Goal: Task Accomplishment & Management: Complete application form

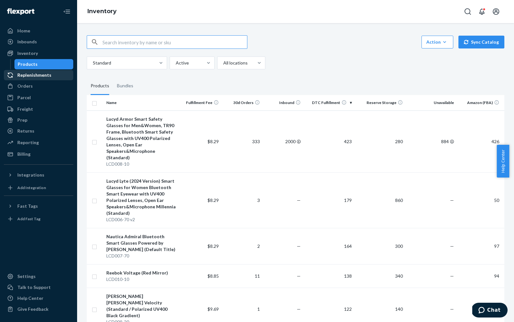
click at [29, 74] on div "Replenishments" at bounding box center [34, 75] width 34 height 6
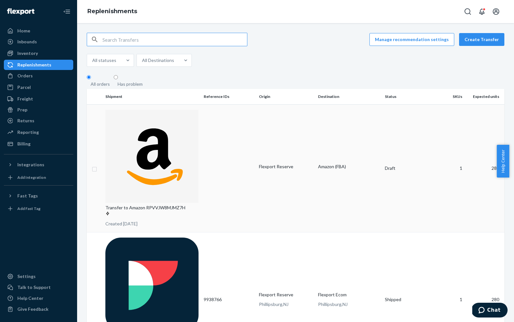
click at [235, 119] on td at bounding box center [228, 168] width 55 height 128
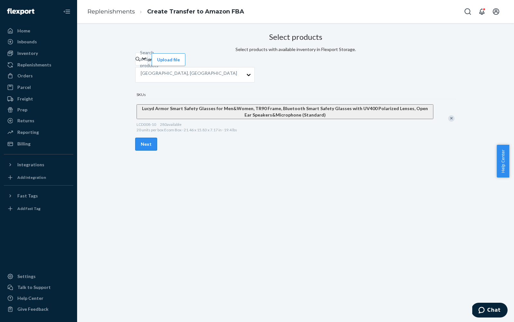
click at [157, 151] on button "Next" at bounding box center [146, 144] width 22 height 13
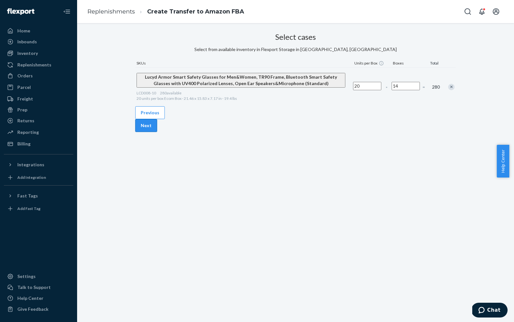
click at [157, 132] on button "Next" at bounding box center [146, 125] width 22 height 13
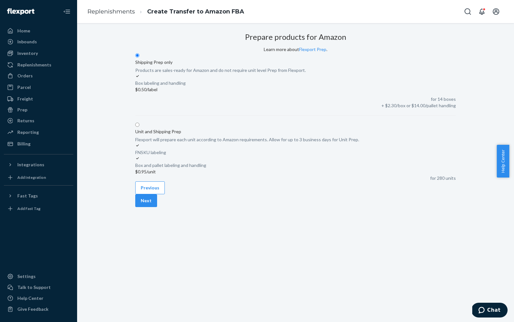
click at [157, 207] on button "Next" at bounding box center [146, 200] width 22 height 13
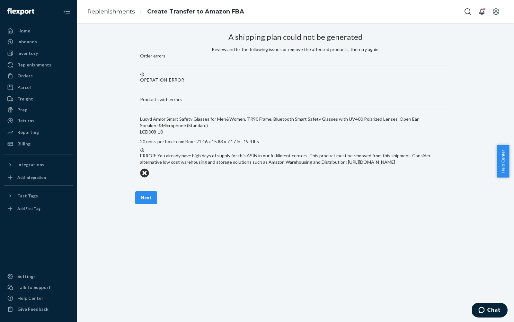
click at [149, 169] on icon at bounding box center [144, 173] width 9 height 9
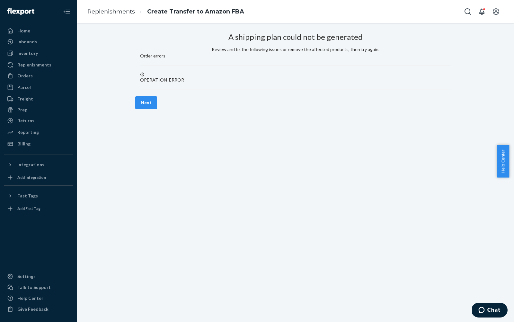
click at [188, 90] on div "OPERATION_ERROR" at bounding box center [295, 81] width 311 height 18
click at [38, 35] on div "Home" at bounding box center [38, 30] width 68 height 9
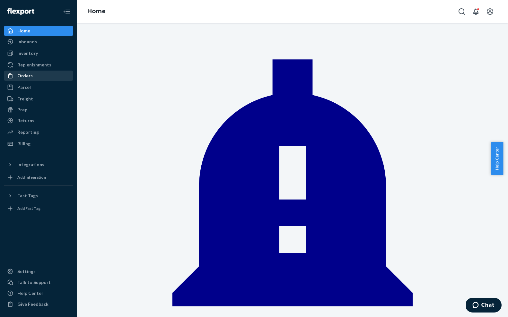
click at [49, 77] on div "Orders" at bounding box center [38, 75] width 68 height 9
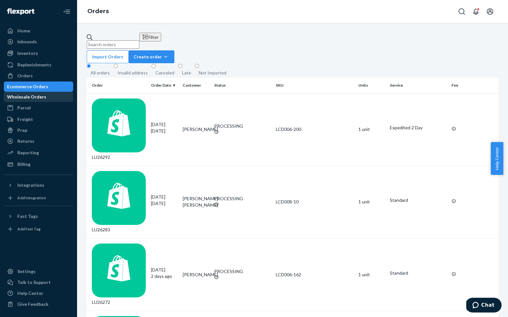
click at [38, 100] on div "Wholesale Orders" at bounding box center [26, 97] width 39 height 6
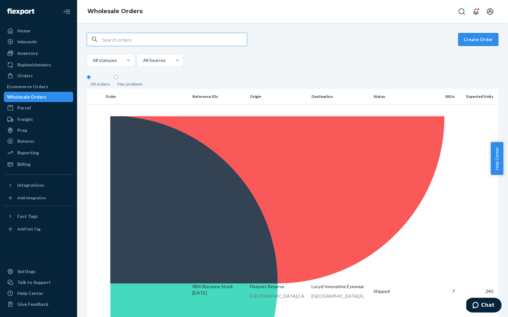
click at [369, 46] on button "Create Order" at bounding box center [478, 39] width 40 height 13
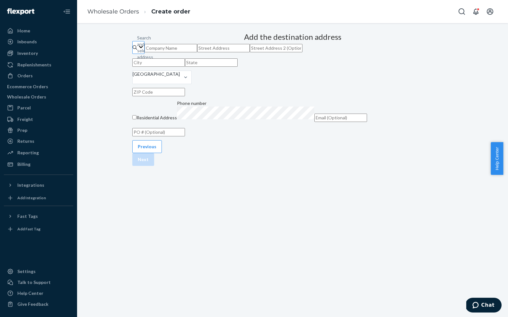
click at [138, 51] on div "Search and select address" at bounding box center [137, 47] width 1 height 6
click at [138, 51] on input "Search and select address" at bounding box center [137, 47] width 1 height 6
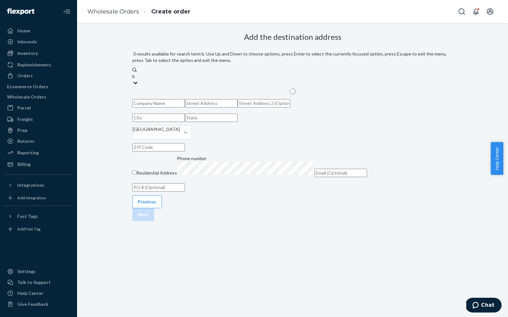
type input "b"
type input "[PERSON_NAME]"
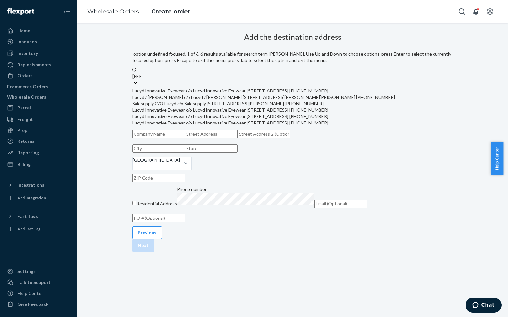
click at [299, 92] on div "Lucyd Innovative Eyewear c/o Lucyd Innovative Eyewear [STREET_ADDRESS] [PHONE_N…" at bounding box center [292, 91] width 320 height 6
click at [141, 80] on input "[PERSON_NAME]" at bounding box center [136, 76] width 9 height 6
type input "Lucyd Innovative Eyewear"
type input "Suite 630"
type input "[GEOGRAPHIC_DATA]"
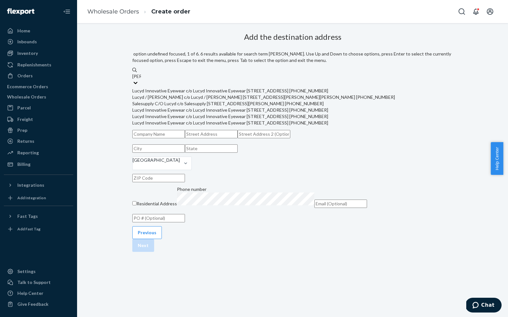
type input "FL"
type input "33181"
type input "[STREET_ADDRESS]"
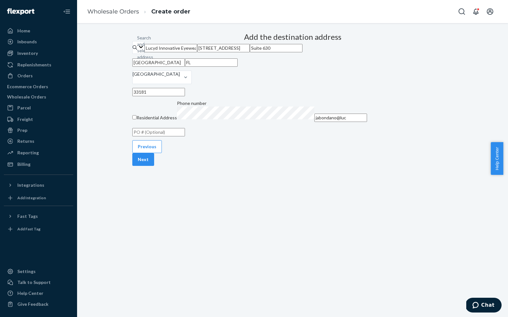
type input "jabondano@lucy"
type input "[EMAIL_ADDRESS][DOMAIN_NAME]"
click at [185, 136] on input "text" at bounding box center [158, 132] width 53 height 8
type input "R"
type input "[PERSON_NAME] Reorder [DATE]"
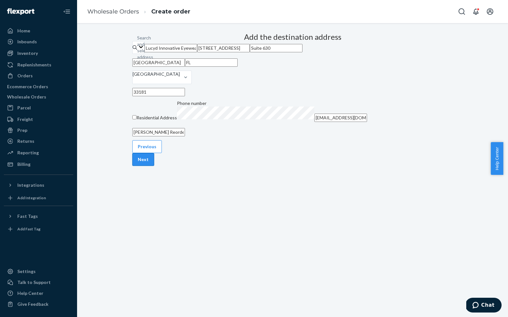
click at [154, 166] on button "Next" at bounding box center [143, 159] width 22 height 13
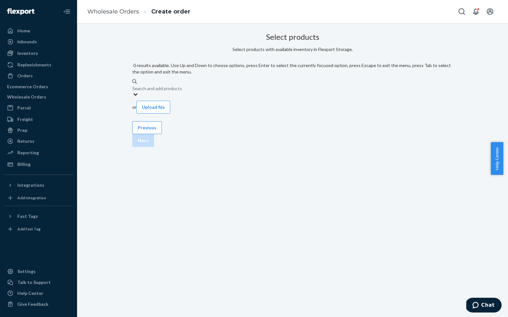
click at [276, 85] on div "Search and add products" at bounding box center [292, 88] width 320 height 6
click at [133, 85] on input "0 results available. Use Up and Down to choose options, press Enter to select t…" at bounding box center [132, 88] width 1 height 6
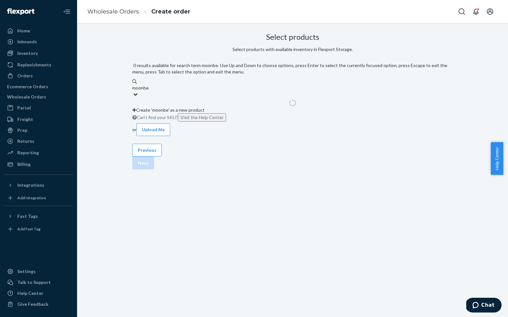
type input "moonbeam"
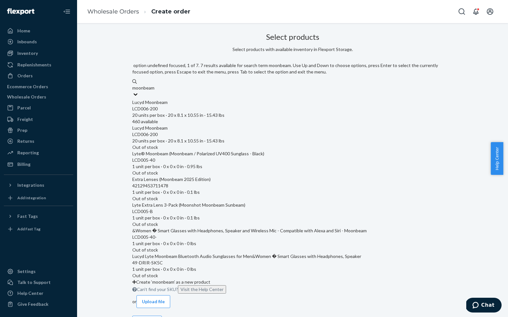
click at [288, 99] on div "Lucyd Moonbeam" at bounding box center [292, 102] width 320 height 6
click at [155, 91] on input "moonbeam" at bounding box center [143, 88] width 23 height 6
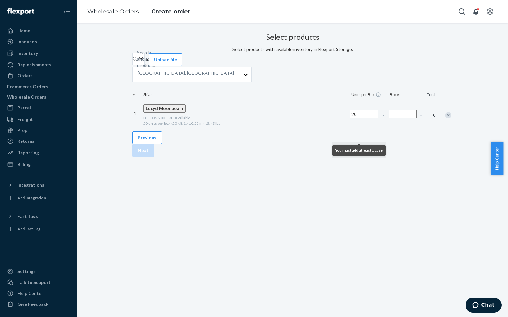
click at [369, 118] on input "Number of boxes" at bounding box center [402, 114] width 28 height 8
type input "2"
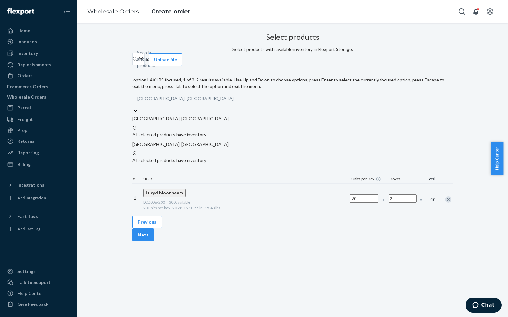
click at [245, 93] on div "[GEOGRAPHIC_DATA], [GEOGRAPHIC_DATA]" at bounding box center [292, 104] width 320 height 23
click at [234, 97] on input "option LAX1RS focused, 1 of 2. 2 results available. Use Up and Down to choose o…" at bounding box center [234, 100] width 1 height 6
click at [239, 157] on p "All selected products have inventory" at bounding box center [292, 160] width 320 height 6
click at [234, 103] on input "option EWR1RS focused, 2 of 2. 2 results available. Use Up and Down to choose o…" at bounding box center [234, 100] width 1 height 6
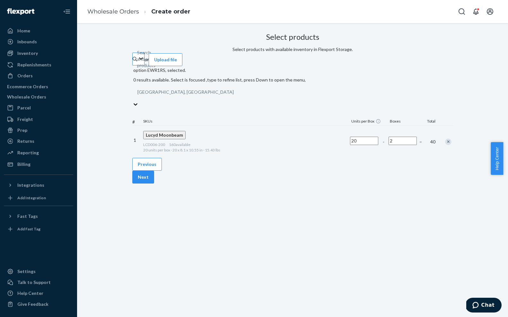
click at [138, 62] on div "Search and add products" at bounding box center [137, 59] width 1 height 6
click at [138, 62] on input "Search and add products" at bounding box center [137, 59] width 1 height 6
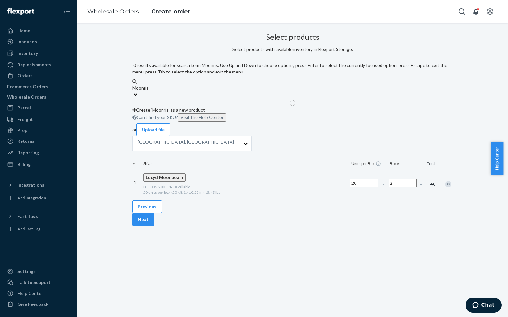
type input "Moonrise"
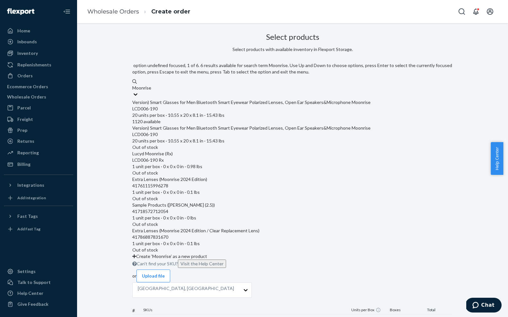
click at [259, 104] on div "Version) Smart Glasses for Men Bluetooth Smart Eyewear Polarized Lenses, Open E…" at bounding box center [292, 102] width 320 height 6
click at [152, 91] on input "Moonrise" at bounding box center [142, 88] width 20 height 6
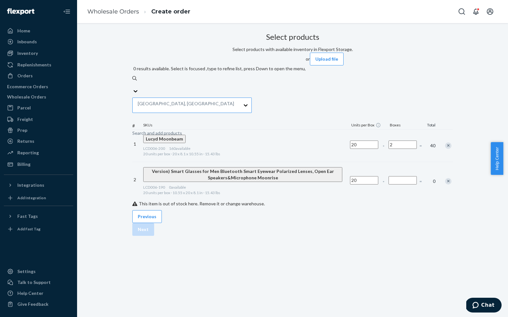
click at [216, 98] on div "[GEOGRAPHIC_DATA], [GEOGRAPHIC_DATA]" at bounding box center [186, 105] width 107 height 15
click at [234, 102] on input "[GEOGRAPHIC_DATA], [GEOGRAPHIC_DATA]" at bounding box center [234, 105] width 1 height 6
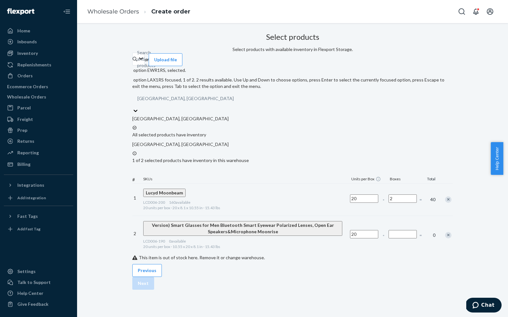
click at [217, 132] on p "All selected products have inventory" at bounding box center [292, 135] width 320 height 6
click at [234, 103] on input "option EWR1RS, selected. option LAX1RS focused, 1 of 2. 2 results available. Us…" at bounding box center [234, 100] width 1 height 6
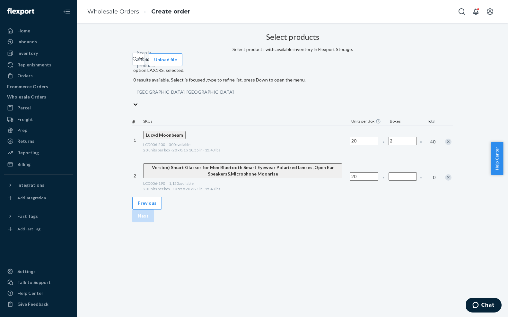
click at [369, 172] on input "Number of boxes" at bounding box center [402, 176] width 28 height 8
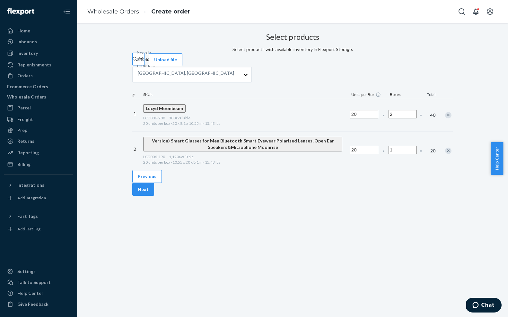
type input "1"
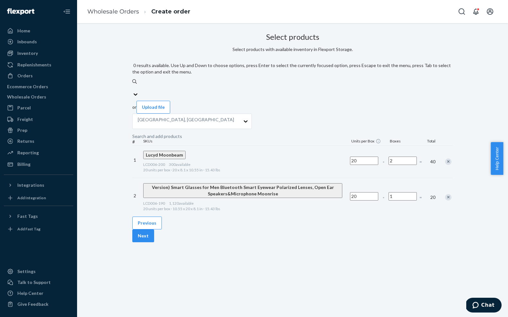
click at [182, 133] on div "Search and add products" at bounding box center [157, 136] width 50 height 6
click at [133, 85] on input "0 results available. Use Up and Down to choose options, press Enter to select t…" at bounding box center [132, 88] width 1 height 6
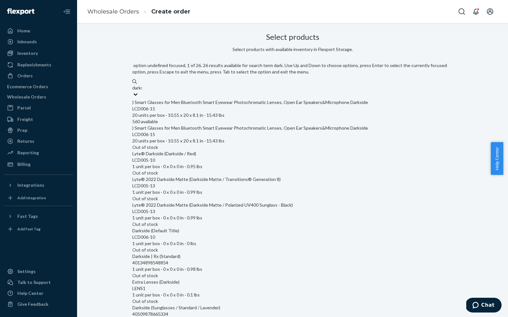
type input "darksi"
click at [235, 99] on div ") Smart Glasses for Men Bluetooth Smart Eyewear Photochromatic Lenses, Open Ear…" at bounding box center [292, 102] width 320 height 6
click at [145, 91] on input "darksi" at bounding box center [138, 88] width 13 height 6
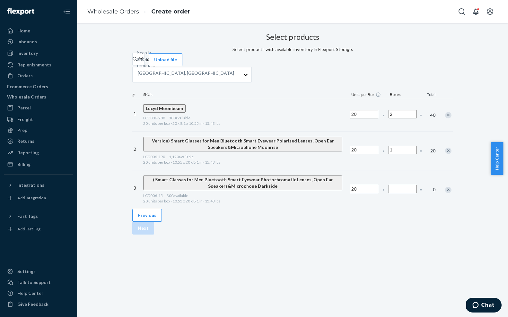
click at [369, 193] on input "Number of boxes" at bounding box center [402, 189] width 28 height 8
type input "2"
click at [138, 62] on div "Search and add products" at bounding box center [137, 59] width 1 height 6
click at [138, 62] on input "Search and add products" at bounding box center [137, 59] width 1 height 6
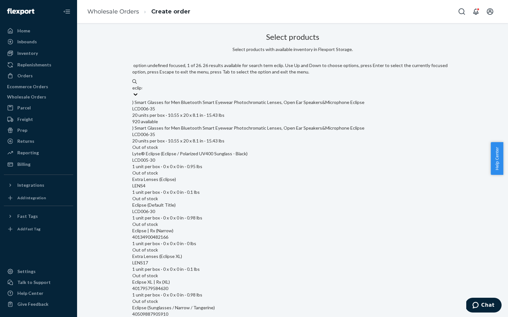
type input "eclipse"
click at [298, 102] on div ") Smart Glasses for Men Bluetooth Smart Eyewear Photochromatic Lenses, Open Ear…" at bounding box center [292, 102] width 320 height 6
click at [146, 91] on input "eclipse" at bounding box center [139, 88] width 14 height 6
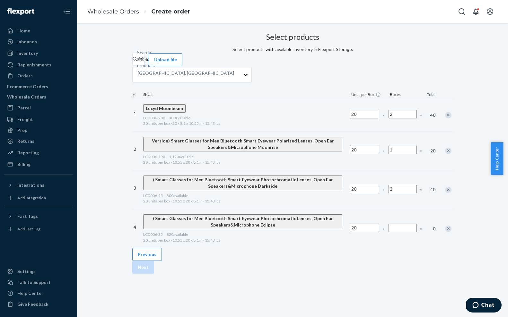
click at [369, 232] on input "Number of boxes" at bounding box center [402, 228] width 28 height 8
type input "1"
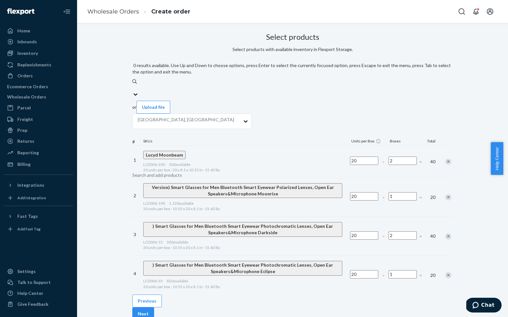
click at [248, 85] on div "Search and add products" at bounding box center [292, 88] width 320 height 6
click at [133, 85] on input "0 results available. Use Up and Down to choose options, press Enter to select t…" at bounding box center [132, 88] width 1 height 6
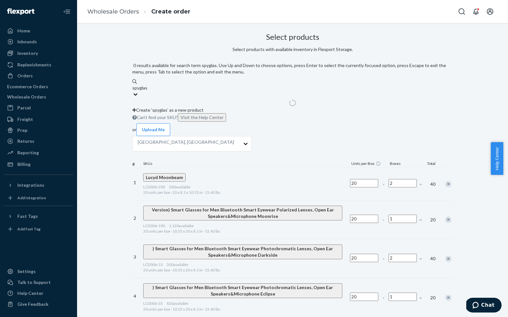
type input "spyglass"
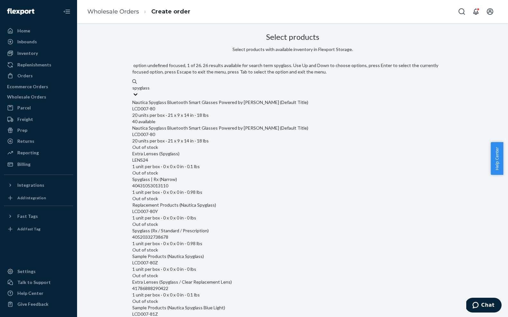
click at [253, 99] on div "Nautica Spyglass Bluetooth Smart Glasses Powered by [PERSON_NAME] (Default Titl…" at bounding box center [292, 112] width 320 height 26
click at [149, 89] on input "spyglass" at bounding box center [140, 88] width 17 height 6
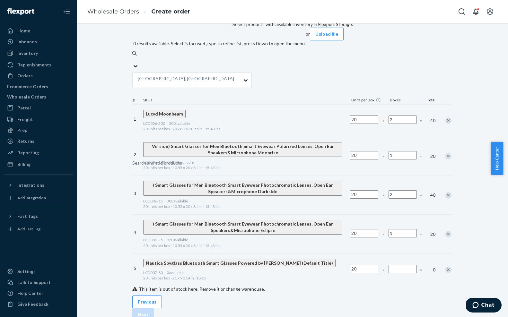
scroll to position [60, 0]
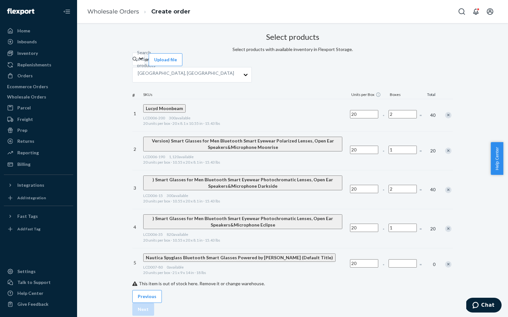
click at [369, 261] on div "Remove Item" at bounding box center [448, 264] width 6 height 6
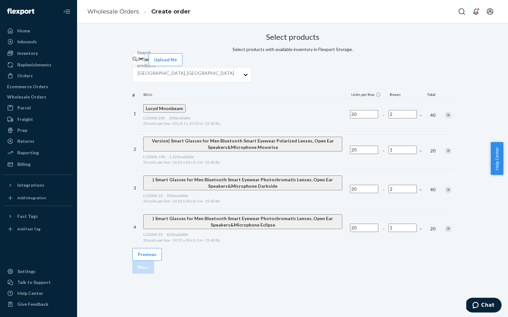
scroll to position [13, 0]
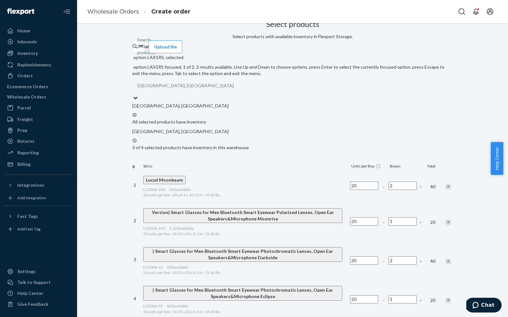
click at [246, 88] on div "[GEOGRAPHIC_DATA], [GEOGRAPHIC_DATA]" at bounding box center [292, 87] width 320 height 15
click at [234, 88] on input "option LAX1RS, selected. option LAX1RS focused, 1 of 2. 2 results available. Us…" at bounding box center [234, 87] width 1 height 6
click at [246, 144] on p "3 of 4 selected products have inventory in this warehouse" at bounding box center [292, 147] width 320 height 6
click at [234, 91] on input "option LAX1RS, selected. option EWR1RS focused, 2 of 2. 2 results available. Us…" at bounding box center [234, 87] width 1 height 6
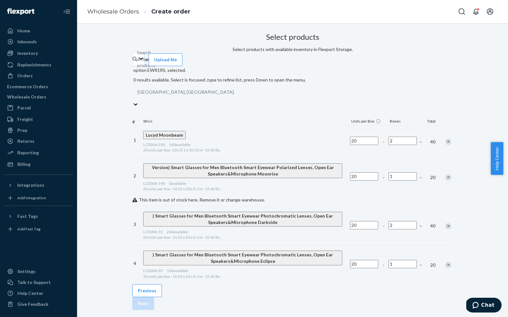
click at [369, 174] on div "Remove Item" at bounding box center [448, 177] width 6 height 6
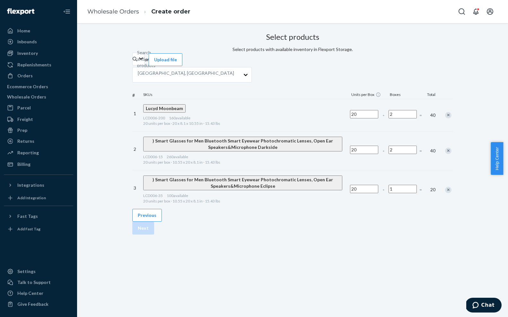
scroll to position [0, 0]
click at [154, 235] on button "Next" at bounding box center [143, 228] width 22 height 13
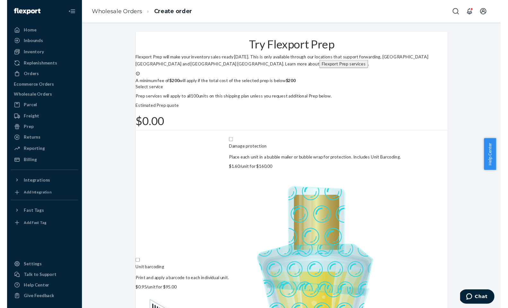
scroll to position [41, 0]
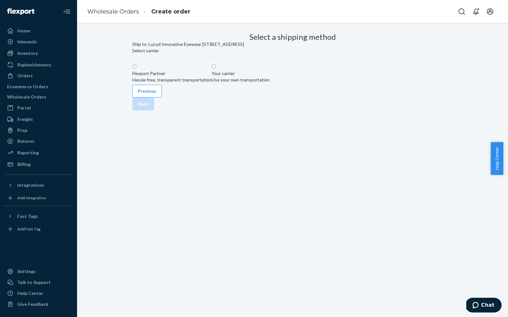
click at [212, 77] on div "Flexport Partner" at bounding box center [171, 73] width 79 height 6
click at [136, 69] on input "Flexport Partner Hassle free, transparent transportation" at bounding box center [134, 67] width 4 height 4
radio input "true"
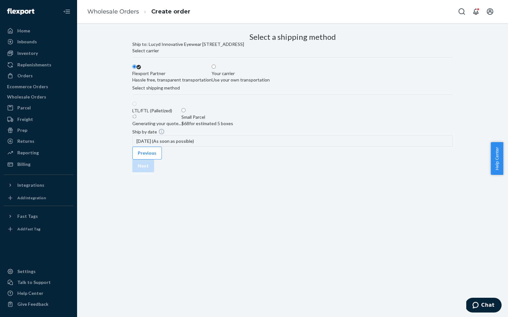
click at [233, 127] on div "$68 for estimated 5 boxes" at bounding box center [207, 123] width 52 height 6
click at [186, 112] on input "Small Parcel $68 for estimated 5 boxes" at bounding box center [183, 110] width 4 height 4
radio input "true"
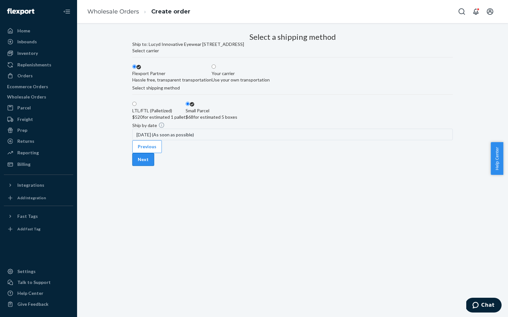
click at [154, 166] on button "Next" at bounding box center [143, 159] width 22 height 13
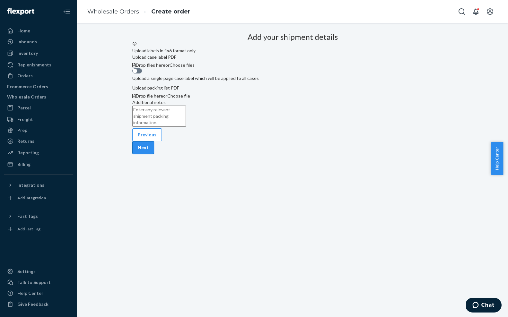
click at [154, 154] on button "Next" at bounding box center [143, 147] width 22 height 13
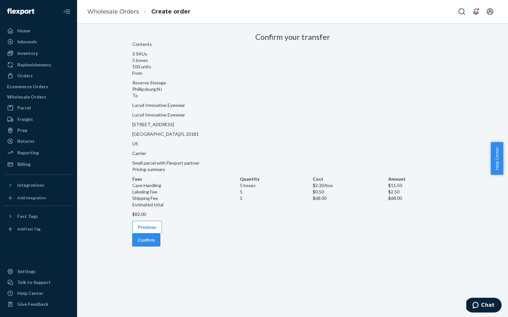
click at [160, 234] on button "Confirm" at bounding box center [146, 240] width 28 height 13
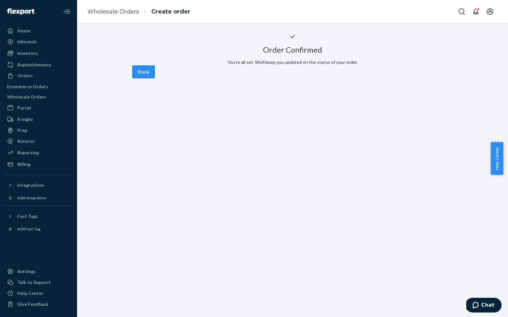
click at [155, 78] on button "Done" at bounding box center [143, 71] width 22 height 13
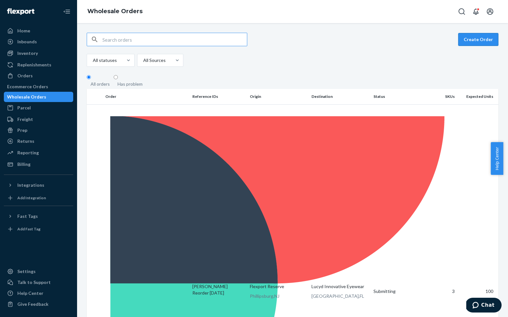
click at [369, 40] on button "Create Order" at bounding box center [478, 39] width 40 height 13
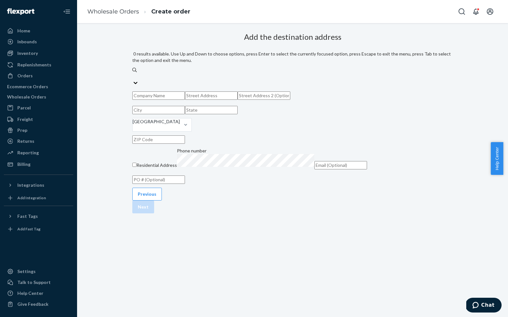
click at [185, 119] on div "Search and select address" at bounding box center [158, 122] width 53 height 6
click at [133, 73] on input "0 results available. Use Up and Down to choose options, press Enter to select t…" at bounding box center [132, 76] width 1 height 6
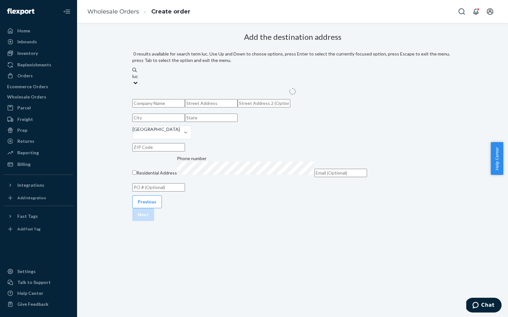
type input "[PERSON_NAME]"
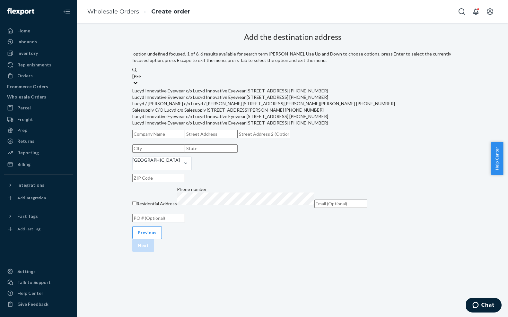
click at [282, 88] on div "Lucyd Innovative Eyewear c/o Lucyd Innovative Eyewear [STREET_ADDRESS] [PHONE_N…" at bounding box center [292, 91] width 320 height 6
click at [141, 80] on input "[PERSON_NAME]" at bounding box center [136, 76] width 9 height 6
type input "Lucyd Innovative Eyewear"
type input "[STREET_ADDRESS]"
type input "Suite 630"
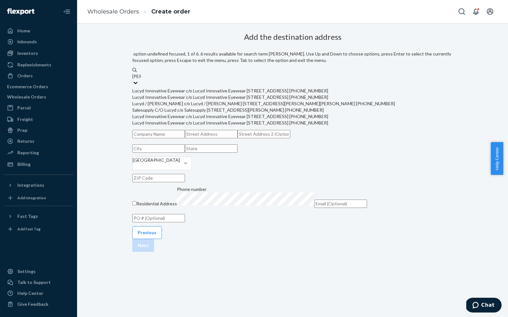
type input "[GEOGRAPHIC_DATA]"
type input "FL"
type input "33181"
type input "[EMAIL_ADDRESS][DOMAIN_NAME]"
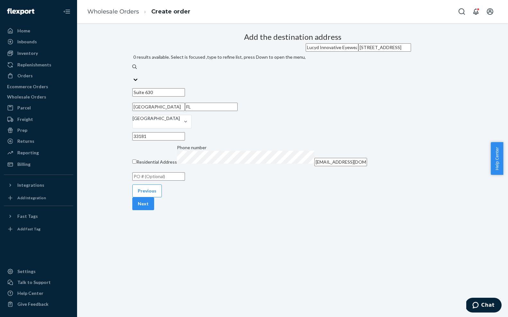
click at [185, 181] on input "text" at bounding box center [158, 176] width 53 height 8
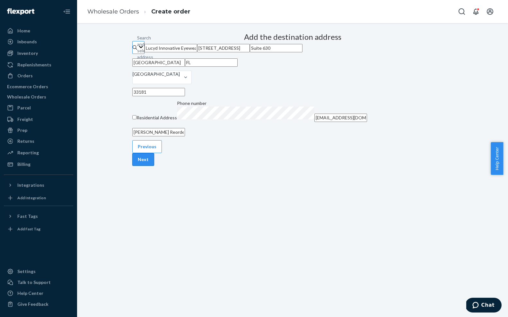
type input "[PERSON_NAME] Reorder Part 2"
click at [154, 166] on button "Next" at bounding box center [143, 159] width 22 height 13
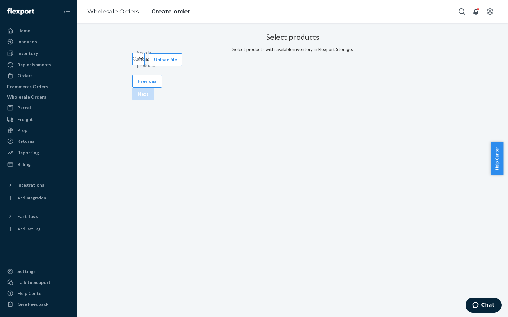
click at [138, 62] on div "Search and add products" at bounding box center [137, 59] width 1 height 6
click at [138, 62] on input "Search and add products" at bounding box center [137, 59] width 1 height 6
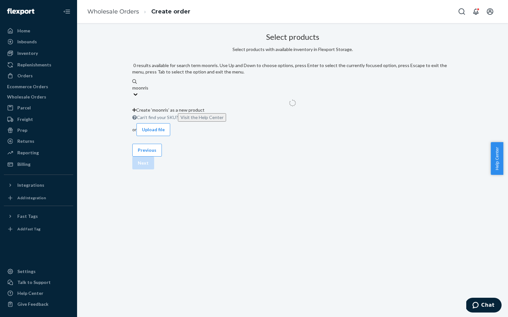
type input "moonrise"
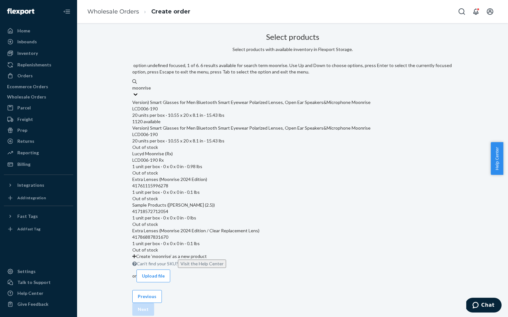
click at [273, 99] on div "Version) Smart Glasses for Men Bluetooth Smart Eyewear Polarized Lenses, Open E…" at bounding box center [292, 112] width 320 height 26
click at [151, 91] on input "moonrise" at bounding box center [141, 88] width 19 height 6
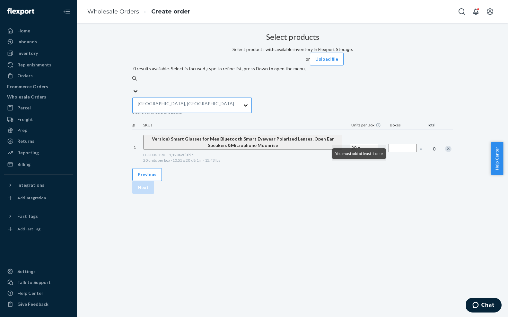
click at [240, 99] on div "[GEOGRAPHIC_DATA], [GEOGRAPHIC_DATA]" at bounding box center [186, 105] width 107 height 15
click at [235, 102] on input "[GEOGRAPHIC_DATA], [GEOGRAPHIC_DATA]" at bounding box center [234, 105] width 1 height 6
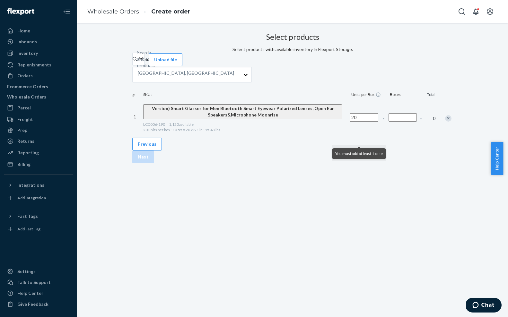
click at [305, 95] on div "Search and add products or Upload file [GEOGRAPHIC_DATA], [GEOGRAPHIC_DATA] # S…" at bounding box center [292, 95] width 320 height 85
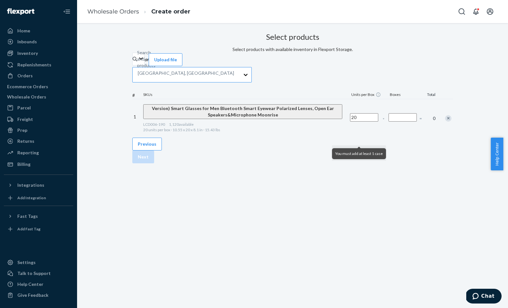
click at [215, 82] on div "[GEOGRAPHIC_DATA], [GEOGRAPHIC_DATA]" at bounding box center [186, 74] width 107 height 15
click at [234, 78] on input "[GEOGRAPHIC_DATA], [GEOGRAPHIC_DATA]" at bounding box center [234, 75] width 1 height 6
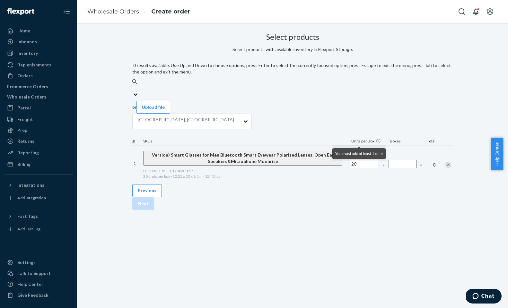
click at [254, 85] on div "Search and add products" at bounding box center [292, 88] width 320 height 6
click at [133, 85] on input "0 results available. Use Up and Down to choose options, press Enter to select t…" at bounding box center [132, 88] width 1 height 6
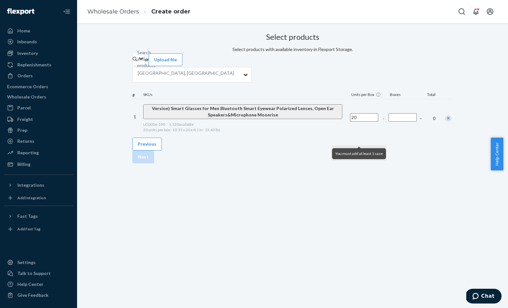
click at [369, 122] on input "Number of boxes" at bounding box center [402, 117] width 28 height 8
type input "1"
click at [154, 163] on button "Next" at bounding box center [143, 157] width 22 height 13
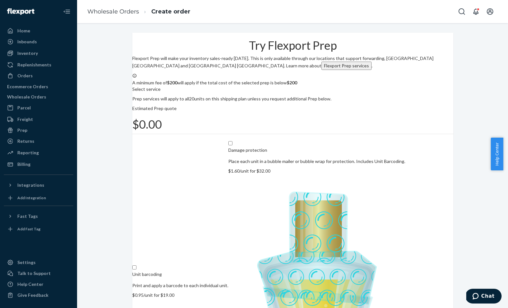
scroll to position [24, 0]
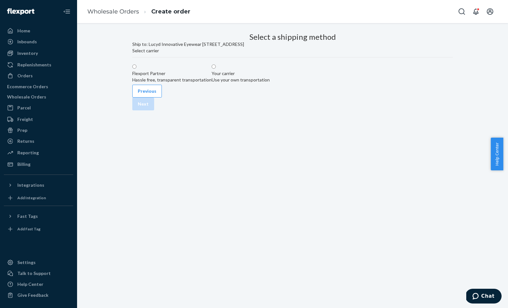
scroll to position [0, 0]
click at [270, 77] on div "Your carrier" at bounding box center [241, 73] width 58 height 6
click at [216, 69] on input "Your carrier Use your own transportation" at bounding box center [214, 67] width 4 height 4
radio input "true"
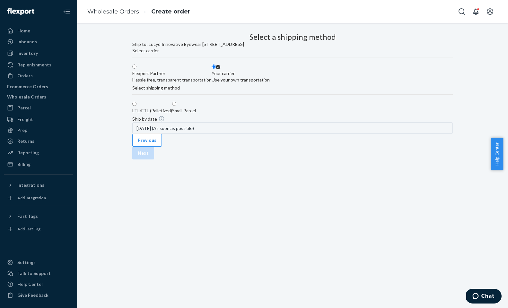
click at [196, 114] on label "Small Parcel" at bounding box center [184, 107] width 24 height 13
click at [176, 106] on input "Small Parcel" at bounding box center [174, 104] width 4 height 4
radio input "true"
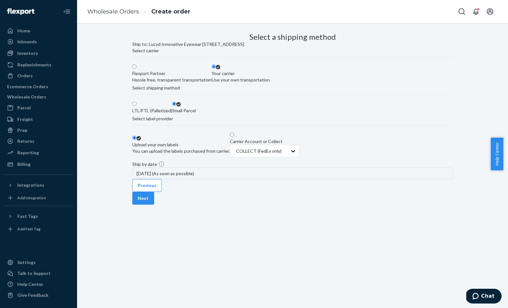
click at [206, 83] on div "Hassle free, transparent transportation" at bounding box center [171, 80] width 79 height 6
click at [136, 69] on input "Flexport Partner Hassle free, transparent transportation" at bounding box center [134, 67] width 4 height 4
radio input "true"
radio input "false"
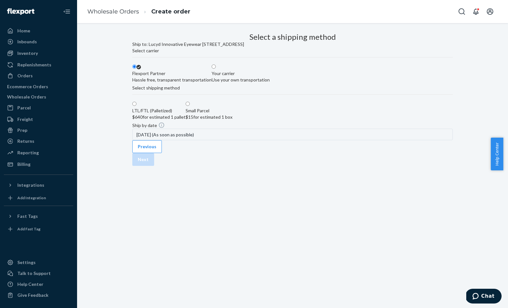
click at [232, 120] on div "$15 for estimated 1 box" at bounding box center [209, 117] width 47 height 6
click at [190, 106] on input "Small Parcel $15 for estimated 1 box" at bounding box center [188, 104] width 4 height 4
radio input "true"
click at [154, 166] on button "Next" at bounding box center [143, 159] width 22 height 13
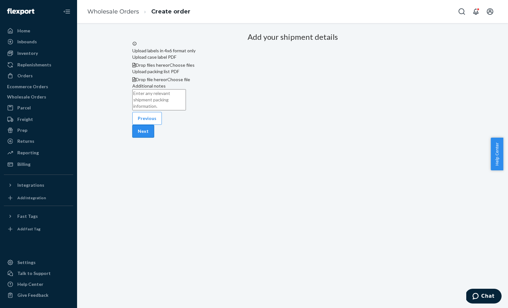
click at [154, 138] on button "Next" at bounding box center [143, 131] width 22 height 13
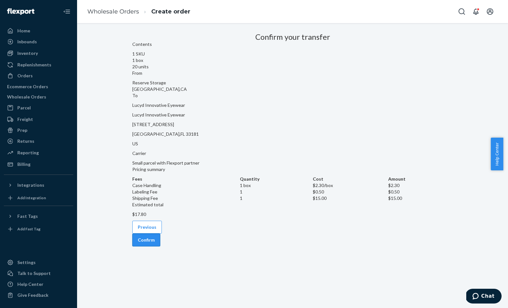
click at [160, 234] on button "Confirm" at bounding box center [146, 240] width 28 height 13
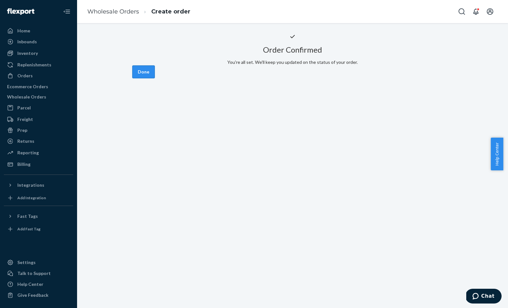
click at [155, 78] on button "Done" at bounding box center [143, 71] width 22 height 13
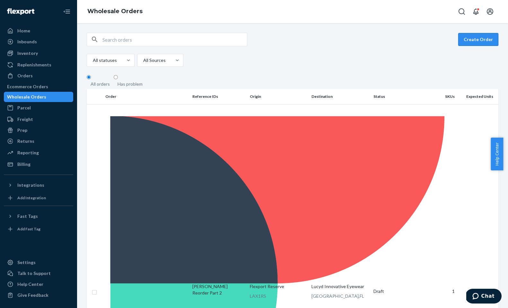
click at [369, 37] on button "Create Order" at bounding box center [478, 39] width 40 height 13
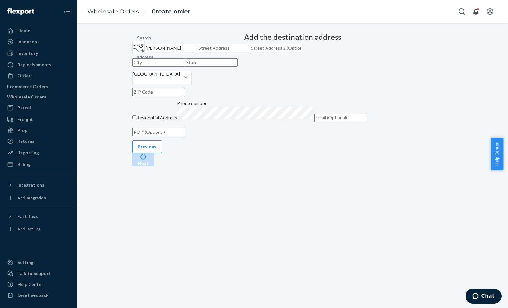
type input "lucyd"
click at [197, 52] on input "lucyd" at bounding box center [170, 48] width 53 height 8
click at [273, 78] on div "Search and select address United States Residential Address Phone number" at bounding box center [292, 83] width 320 height 85
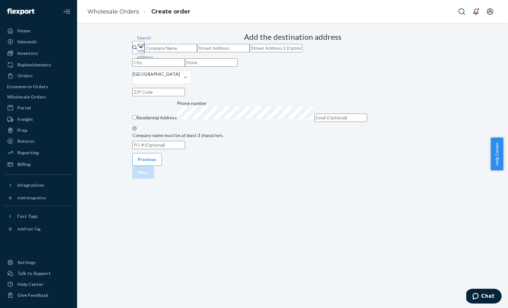
click at [153, 60] on div "Search and select address" at bounding box center [145, 48] width 16 height 26
click at [138, 51] on input "Search and select address" at bounding box center [137, 47] width 1 height 6
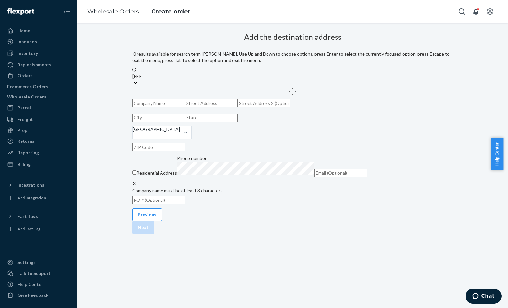
type input "lucyd"
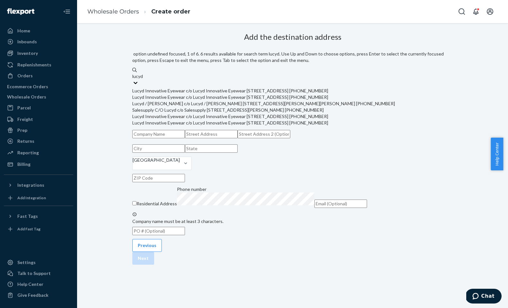
click at [283, 88] on div "Lucyd Innovative Eyewear c/o Lucyd Innovative Eyewear [STREET_ADDRESS] [PHONE_N…" at bounding box center [292, 91] width 320 height 6
click at [143, 80] on input "lucyd" at bounding box center [137, 76] width 11 height 6
type input "Lucyd Innovative Eyewear"
type input "[STREET_ADDRESS]"
type input "Suite 630"
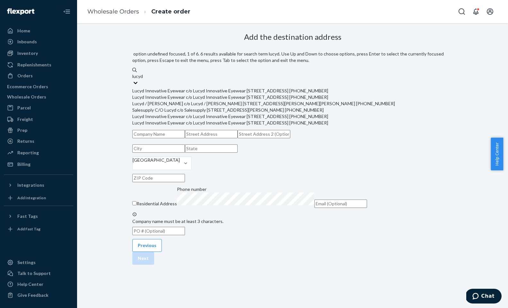
type input "[GEOGRAPHIC_DATA]"
type input "FL"
type input "33181"
type input "[EMAIL_ADDRESS][DOMAIN_NAME]"
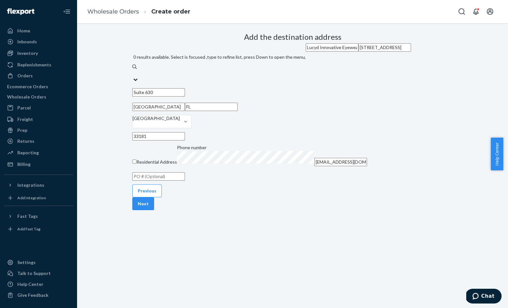
click at [185, 181] on input "text" at bounding box center [158, 176] width 53 height 8
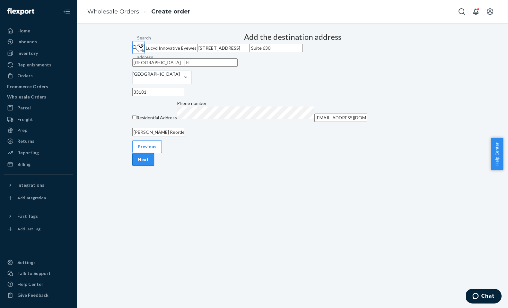
type input "[PERSON_NAME] Reorder - Part 3"
click at [154, 166] on button "Next" at bounding box center [143, 159] width 22 height 13
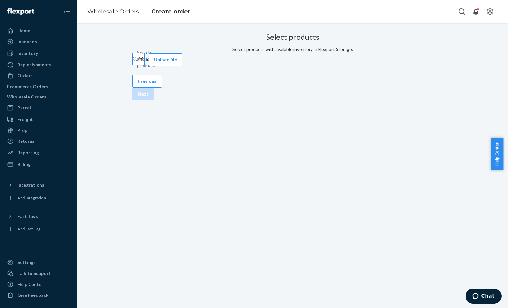
click at [138, 62] on div "Search and add products" at bounding box center [137, 59] width 1 height 6
click at [138, 62] on input "Search and add products" at bounding box center [137, 59] width 1 height 6
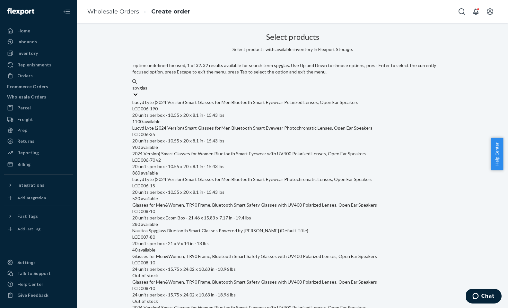
type input "spyglass"
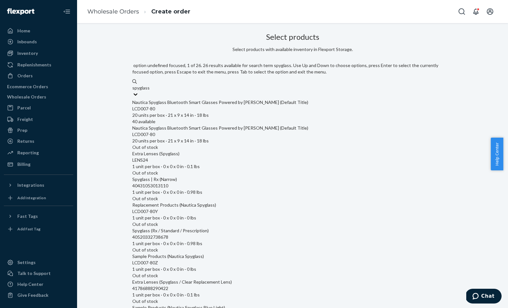
click at [338, 118] on div "40 available" at bounding box center [292, 121] width 320 height 6
click at [149, 91] on input "spyglass" at bounding box center [140, 88] width 17 height 6
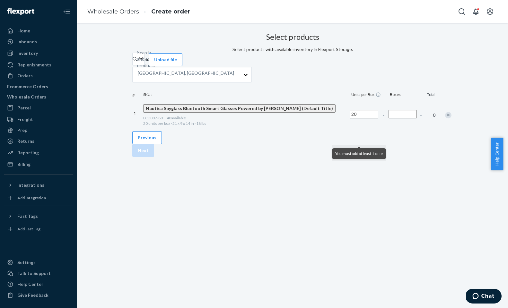
click at [369, 118] on input "Number of boxes" at bounding box center [402, 114] width 28 height 8
type input "2"
click at [154, 157] on button "Next" at bounding box center [143, 150] width 22 height 13
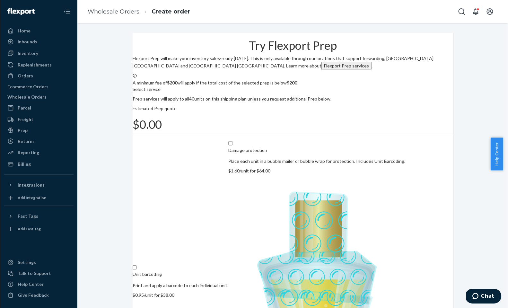
scroll to position [41, 0]
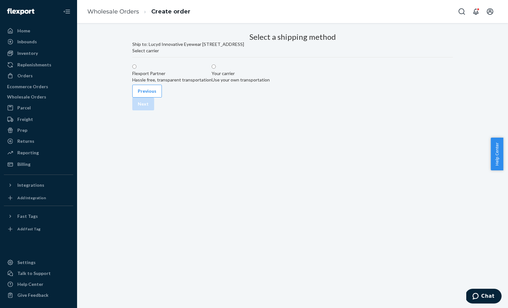
click at [212, 83] on label "Flexport Partner Hassle free, transparent transportation" at bounding box center [171, 73] width 79 height 19
click at [136, 69] on input "Flexport Partner Hassle free, transparent transportation" at bounding box center [134, 67] width 4 height 4
radio input "true"
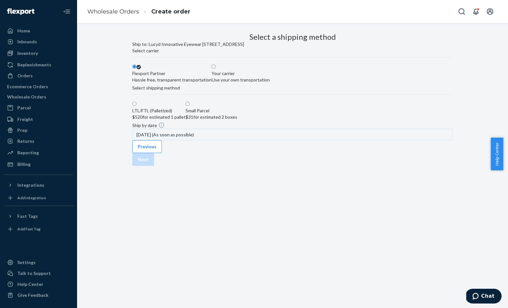
click at [237, 120] on label "Small Parcel $31 for estimated 2 boxes" at bounding box center [212, 110] width 52 height 19
click at [190, 106] on input "Small Parcel $31 for estimated 2 boxes" at bounding box center [188, 104] width 4 height 4
radio input "true"
click at [154, 166] on button "Next" at bounding box center [143, 159] width 22 height 13
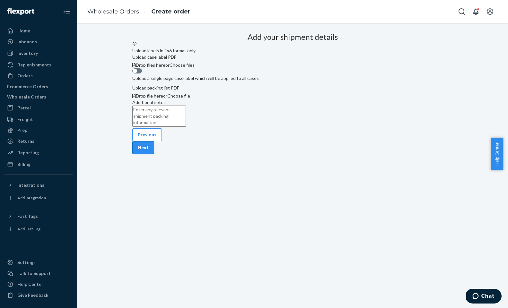
click at [154, 154] on button "Next" at bounding box center [143, 147] width 22 height 13
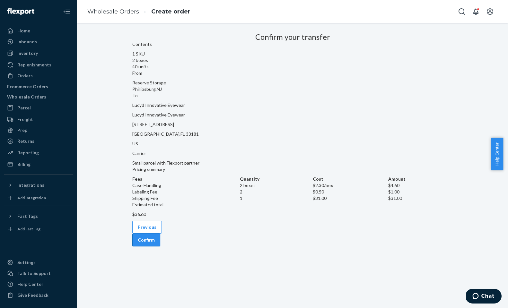
click at [160, 234] on button "Confirm" at bounding box center [146, 240] width 28 height 13
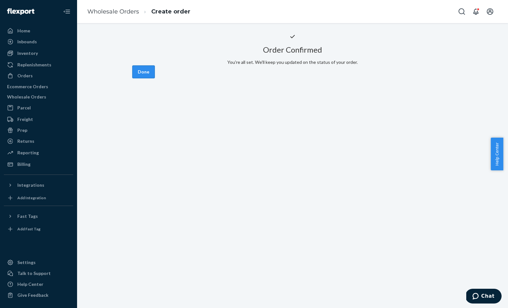
click at [155, 78] on button "Done" at bounding box center [143, 71] width 22 height 13
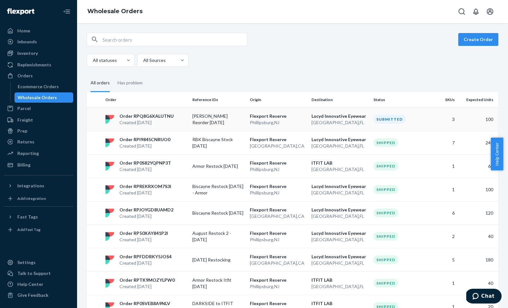
click at [263, 117] on p "Flexport Reserve" at bounding box center [278, 116] width 56 height 6
